Goal: Task Accomplishment & Management: Manage account settings

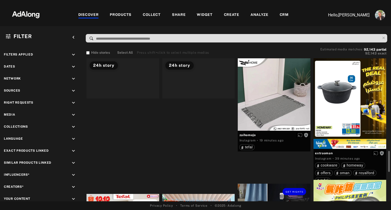
scroll to position [82, 0]
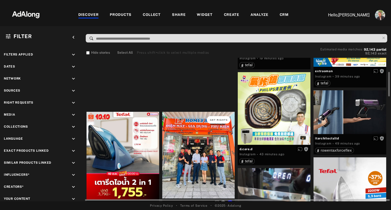
click at [222, 119] on span "Get rights" at bounding box center [219, 120] width 18 height 3
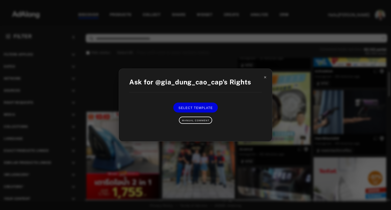
click at [265, 78] on icon at bounding box center [265, 78] width 4 height 4
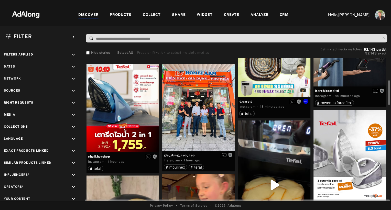
scroll to position [130, 0]
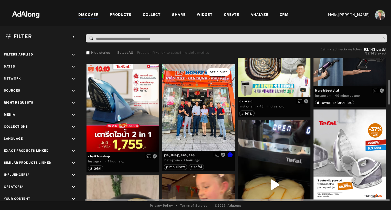
click at [216, 71] on span "Get rights" at bounding box center [219, 72] width 18 height 3
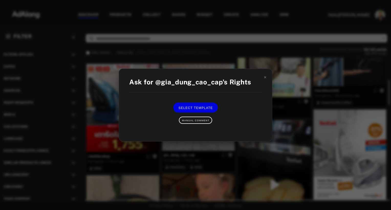
click at [285, 137] on div "Ask for @gia_dung_cao_cap's Rights Select Template Manual Comment" at bounding box center [195, 105] width 391 height 210
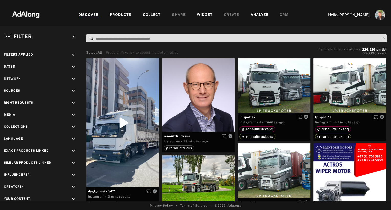
click at [118, 15] on div "PRODUCTS" at bounding box center [121, 15] width 22 height 6
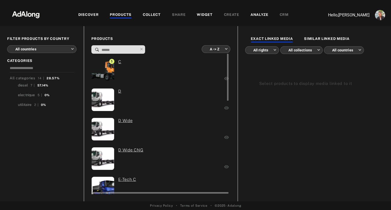
click at [156, 75] on div "5 C" at bounding box center [132, 71] width 82 height 24
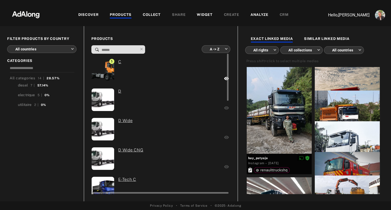
click at [156, 101] on div "0 D" at bounding box center [132, 100] width 82 height 24
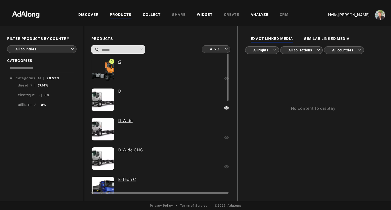
click at [155, 130] on div "0 D Wide" at bounding box center [135, 130] width 88 height 24
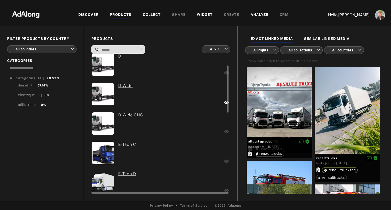
click at [157, 154] on div "0 E-Tech C" at bounding box center [136, 154] width 90 height 24
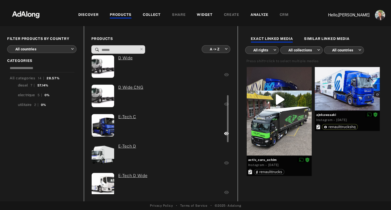
scroll to position [78, 0]
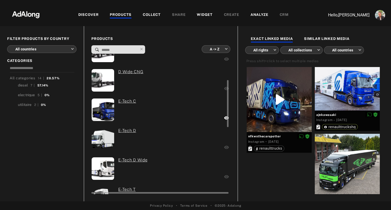
click at [154, 137] on div "0 E-Tech D" at bounding box center [136, 140] width 90 height 24
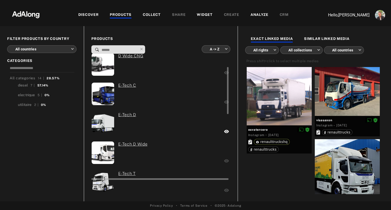
scroll to position [102, 0]
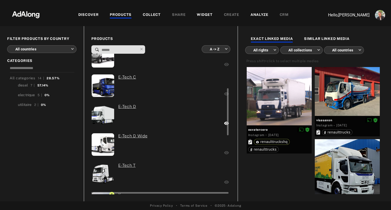
click at [159, 143] on div "0 E-Tech D Wide" at bounding box center [138, 145] width 95 height 24
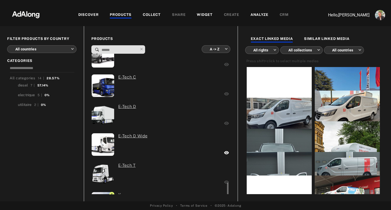
scroll to position [173, 0]
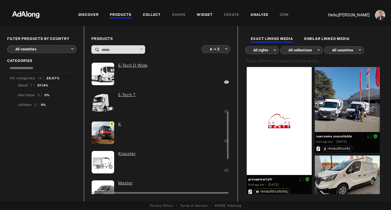
click at [156, 159] on div "0 Kleuster" at bounding box center [136, 163] width 90 height 24
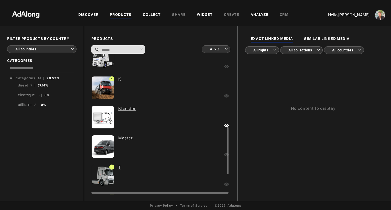
scroll to position [224, 0]
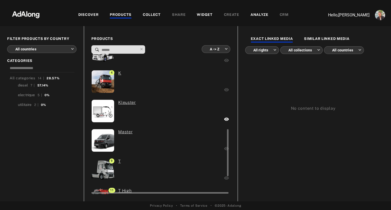
click at [150, 138] on div "0 Master" at bounding box center [135, 141] width 88 height 24
click at [23, 84] on div "diesel" at bounding box center [23, 85] width 10 height 5
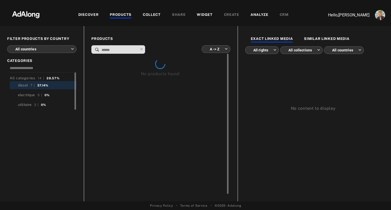
scroll to position [0, 0]
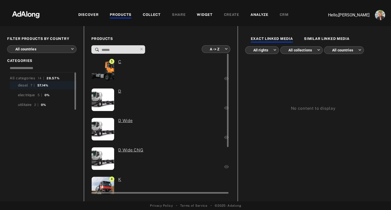
click at [149, 70] on div "5 C" at bounding box center [132, 71] width 82 height 24
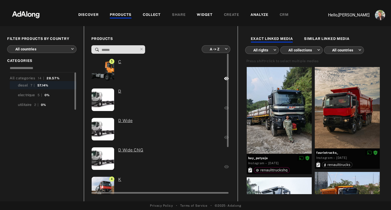
click at [148, 101] on div "0 D" at bounding box center [132, 100] width 82 height 24
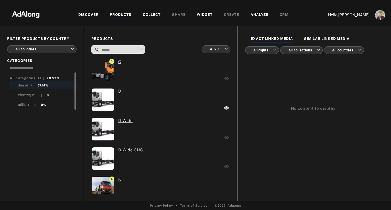
click at [24, 13] on img at bounding box center [25, 13] width 45 height 15
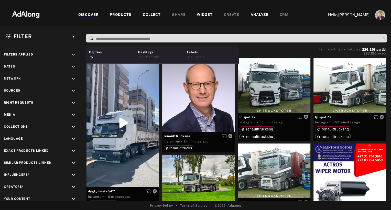
click at [114, 39] on input at bounding box center [237, 38] width 285 height 7
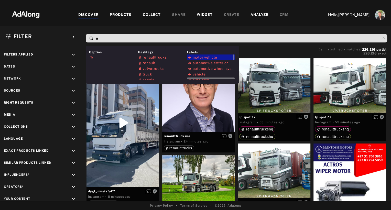
type input "*"
click at [203, 57] on span "motor vehicle" at bounding box center [205, 57] width 25 height 4
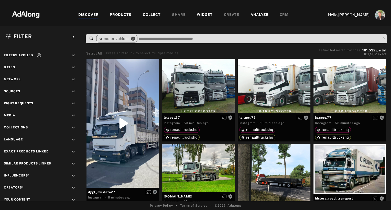
click at [131, 37] on icon "close" at bounding box center [133, 38] width 5 height 5
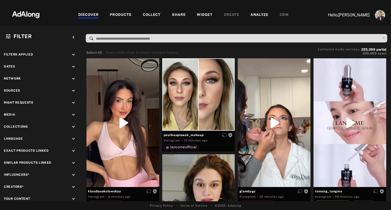
click at [153, 13] on div "COLLECT" at bounding box center [152, 15] width 18 height 6
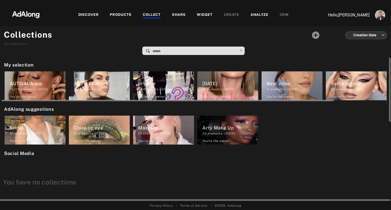
click at [38, 82] on div "AUTO Makeup" at bounding box center [38, 83] width 56 height 7
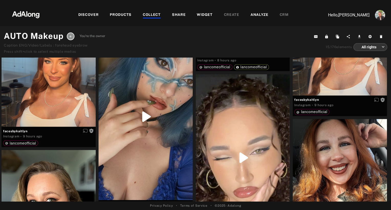
scroll to position [956, 0]
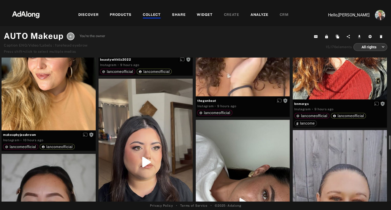
click at [154, 12] on div "COLLECT" at bounding box center [152, 15] width 18 height 6
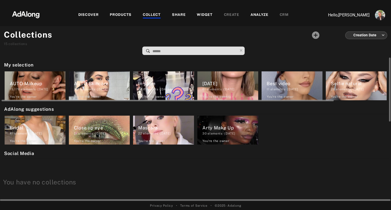
click at [97, 80] on div "AUTO Skincare" at bounding box center [102, 83] width 56 height 7
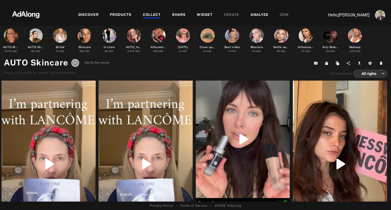
click at [149, 16] on div "COLLECT" at bounding box center [152, 15] width 18 height 6
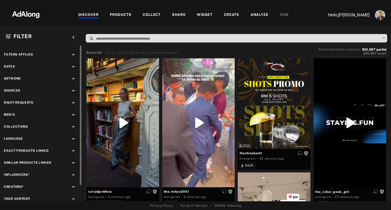
click at [73, 89] on icon "keyboard_arrow_down" at bounding box center [74, 91] width 6 height 6
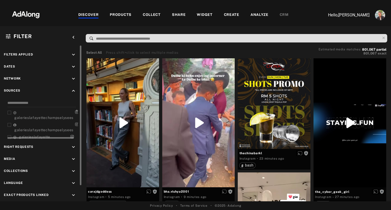
click at [10, 111] on icon at bounding box center [9, 113] width 4 height 4
click at [9, 125] on icon at bounding box center [9, 125] width 4 height 4
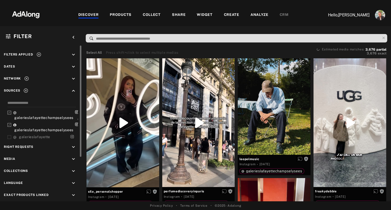
scroll to position [8, 1]
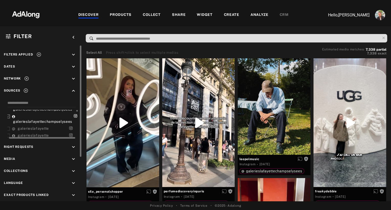
click at [8, 127] on icon at bounding box center [8, 129] width 4 height 4
click at [8, 135] on div at bounding box center [43, 137] width 71 height 4
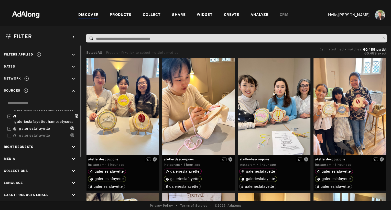
scroll to position [14, 2]
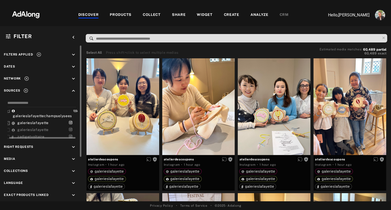
click at [9, 128] on icon at bounding box center [8, 130] width 4 height 4
click at [18, 102] on input at bounding box center [41, 103] width 69 height 7
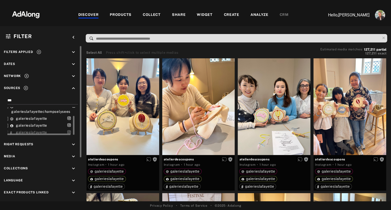
scroll to position [2, 0]
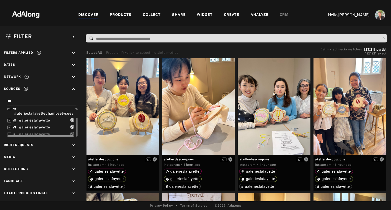
type input "***"
click at [9, 134] on div at bounding box center [42, 136] width 71 height 4
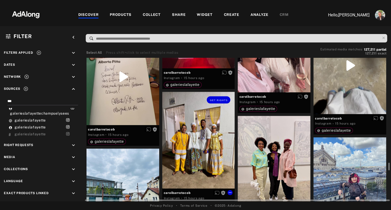
scroll to position [2663, 0]
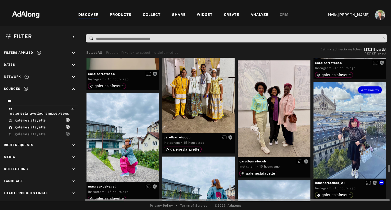
click at [340, 166] on div "Get rights" at bounding box center [350, 130] width 73 height 97
click at [357, 135] on div "Get rights" at bounding box center [350, 130] width 73 height 97
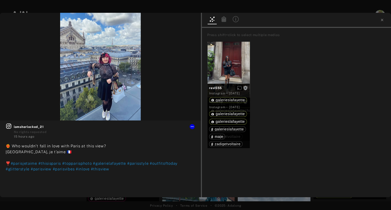
click at [235, 20] on div at bounding box center [296, 20] width 189 height 15
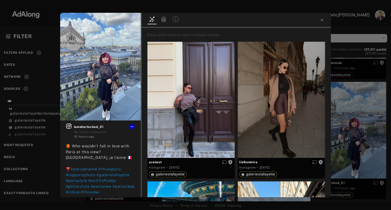
click at [174, 19] on icon at bounding box center [176, 19] width 6 height 6
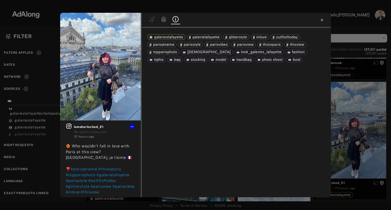
click at [323, 20] on icon at bounding box center [322, 20] width 4 height 4
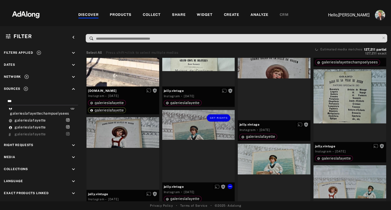
scroll to position [7400, 0]
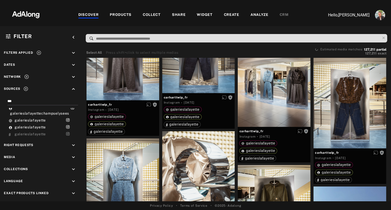
click at [200, 17] on div "WIDGET" at bounding box center [205, 15] width 16 height 6
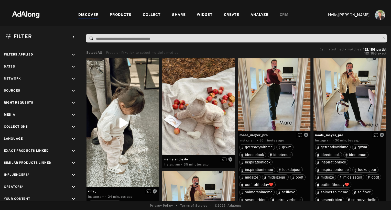
click at [207, 13] on div "WIDGET" at bounding box center [205, 15] width 16 height 6
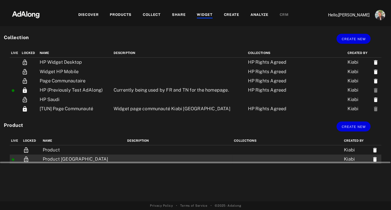
click at [57, 158] on td "Product [GEOGRAPHIC_DATA]" at bounding box center [83, 159] width 84 height 9
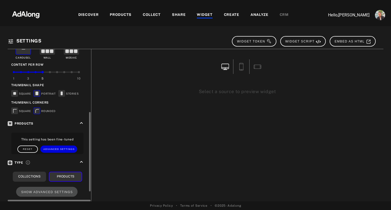
scroll to position [121, 0]
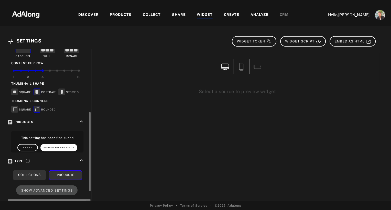
click at [50, 148] on button "Advanced Settings" at bounding box center [58, 147] width 37 height 7
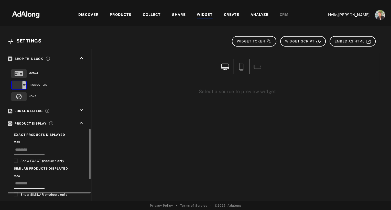
scroll to position [278, 0]
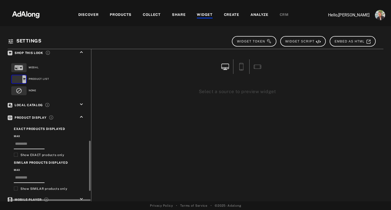
click at [81, 102] on icon "keyboard_arrow_down" at bounding box center [82, 105] width 6 height 6
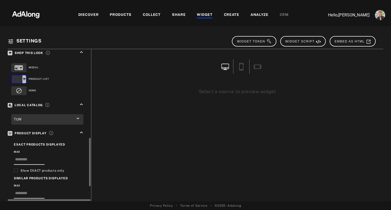
click at [81, 102] on icon "keyboard_arrow_up" at bounding box center [82, 105] width 6 height 6
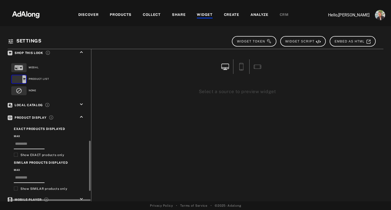
click at [81, 102] on icon "keyboard_arrow_down" at bounding box center [82, 105] width 6 height 6
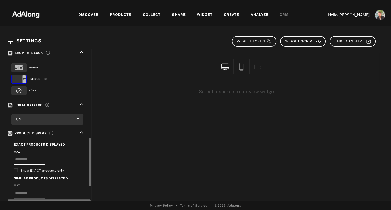
click at [81, 102] on icon "keyboard_arrow_up" at bounding box center [82, 105] width 6 height 6
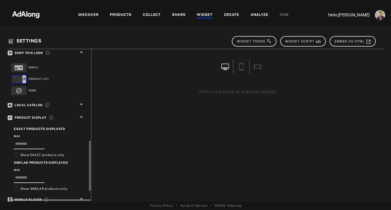
scroll to position [309, 0]
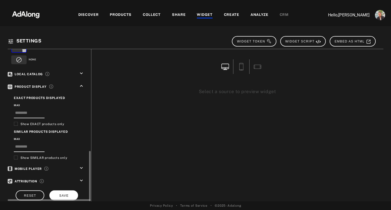
click at [68, 194] on span "SAVE" at bounding box center [63, 196] width 9 height 4
click at [81, 165] on icon "keyboard_arrow_down" at bounding box center [82, 168] width 6 height 6
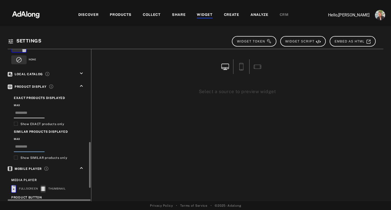
click at [30, 144] on input "number" at bounding box center [29, 148] width 31 height 8
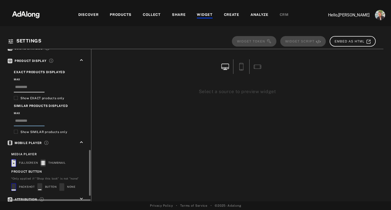
scroll to position [353, 0]
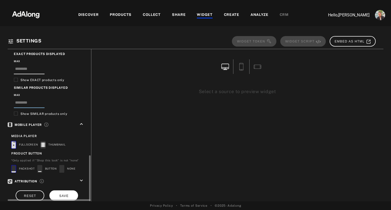
type input "*"
click at [67, 194] on span "SAVE" at bounding box center [63, 196] width 9 height 4
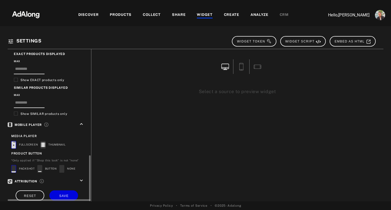
click at [82, 178] on icon "keyboard_arrow_down" at bounding box center [82, 181] width 6 height 6
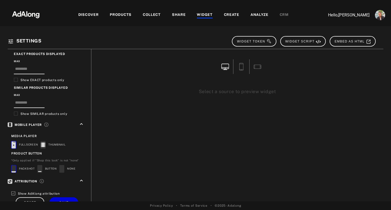
click at [151, 119] on div "Select a source to preview widget spiritgirl_stylelife [PERSON_NAME].[PERSON_NA…" at bounding box center [237, 125] width 292 height 152
click at [208, 15] on div "WIDGET" at bounding box center [205, 15] width 16 height 6
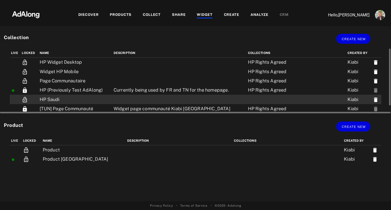
scroll to position [9, 0]
